Goal: Navigation & Orientation: Find specific page/section

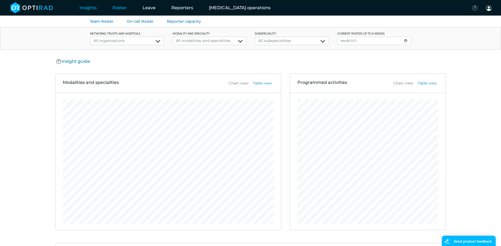
click at [119, 8] on link "Roster" at bounding box center [120, 7] width 30 height 21
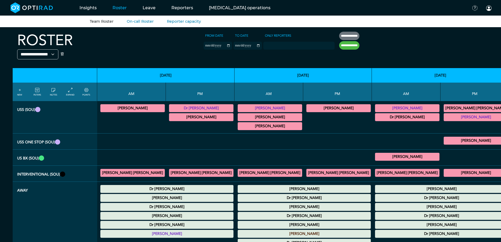
click at [98, 21] on link "Team Roster" at bounding box center [102, 21] width 24 height 5
click at [85, 6] on link "Insights" at bounding box center [88, 7] width 33 height 21
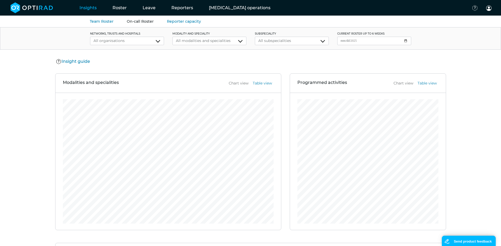
click at [138, 22] on link "On-call Roster" at bounding box center [140, 21] width 27 height 5
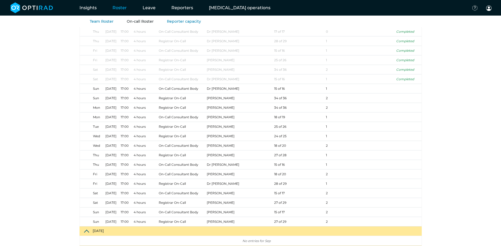
scroll to position [501, 0]
